Goal: Communication & Community: Answer question/provide support

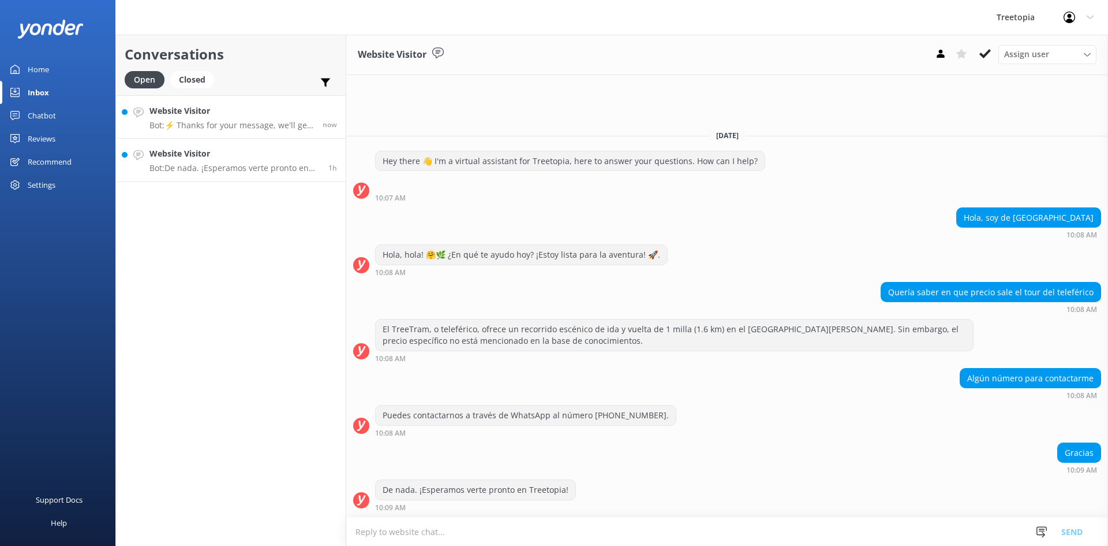
click at [241, 118] on div "Website Visitor Bot: ⚡ Thanks for your message, we'll get back to you as soon a…" at bounding box center [232, 116] width 165 height 25
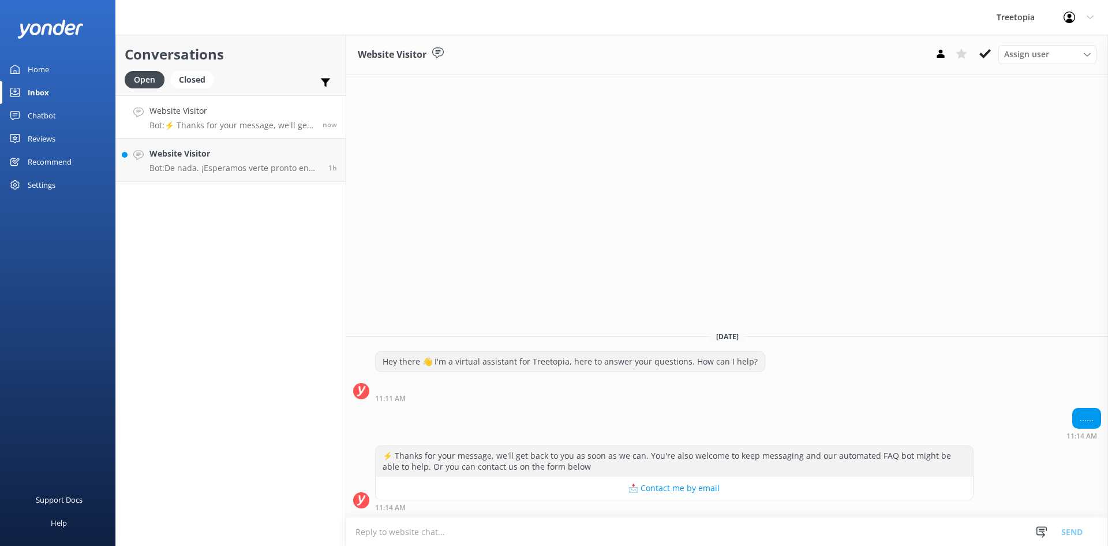
click at [274, 124] on p "Bot: ⚡ Thanks for your message, we'll get back to you as soon as we can. You're…" at bounding box center [232, 125] width 165 height 10
click at [274, 158] on h4 "Website Visitor" at bounding box center [235, 153] width 170 height 13
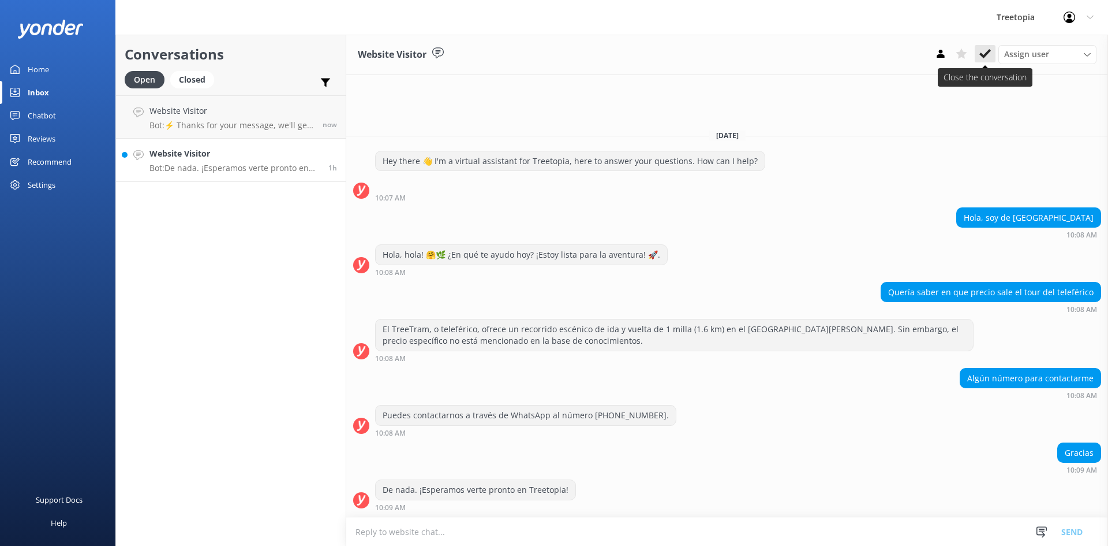
click at [989, 54] on icon at bounding box center [986, 54] width 12 height 12
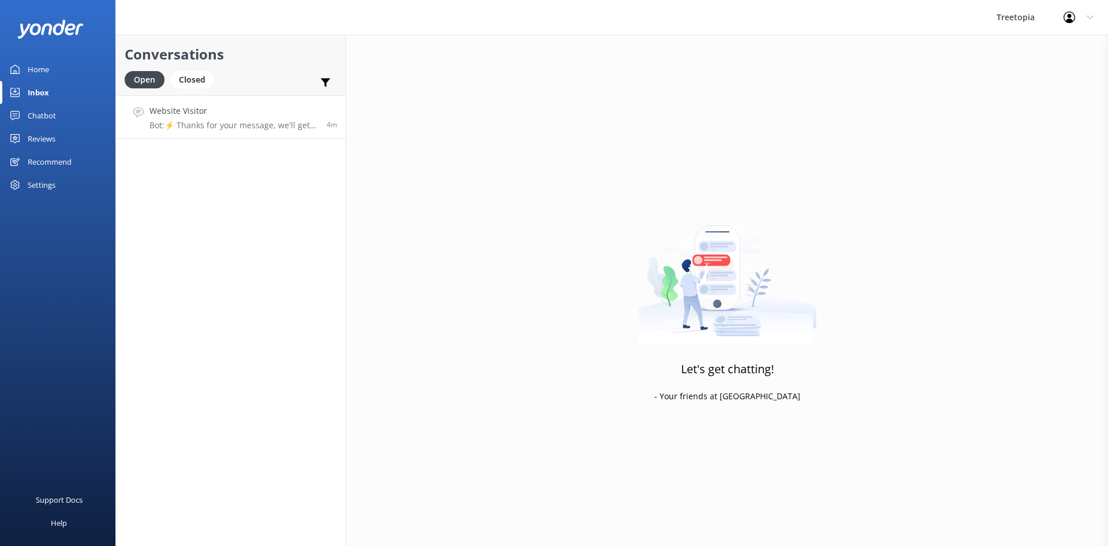
click at [262, 129] on p "Bot: ⚡ Thanks for your message, we'll get back to you as soon as we can. You're…" at bounding box center [234, 125] width 169 height 10
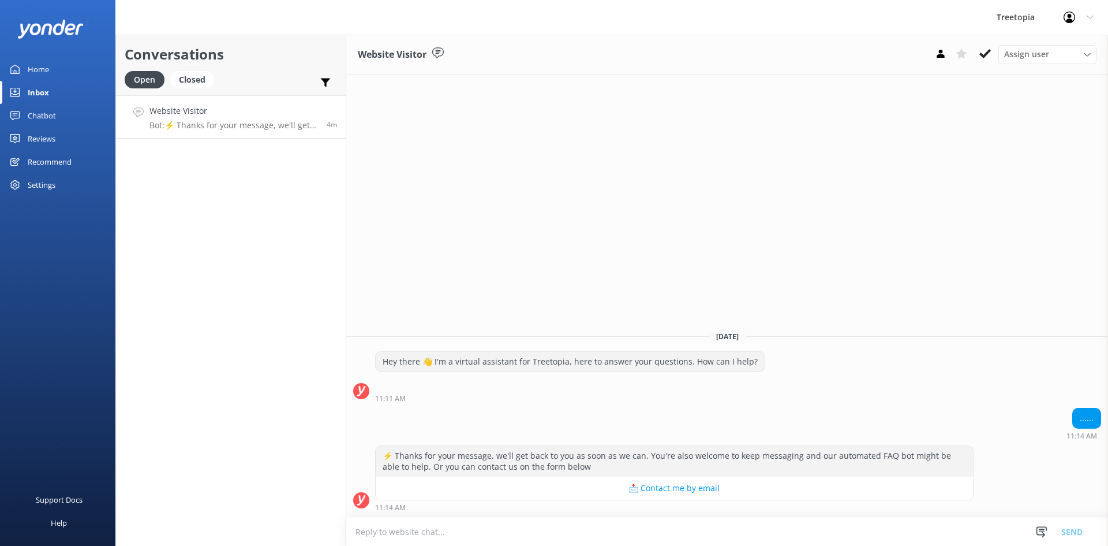
click at [193, 120] on p "Bot: ⚡ Thanks for your message, we'll get back to you as soon as we can. You're…" at bounding box center [234, 125] width 169 height 10
click at [980, 57] on icon at bounding box center [986, 54] width 12 height 12
